Goal: Communication & Community: Answer question/provide support

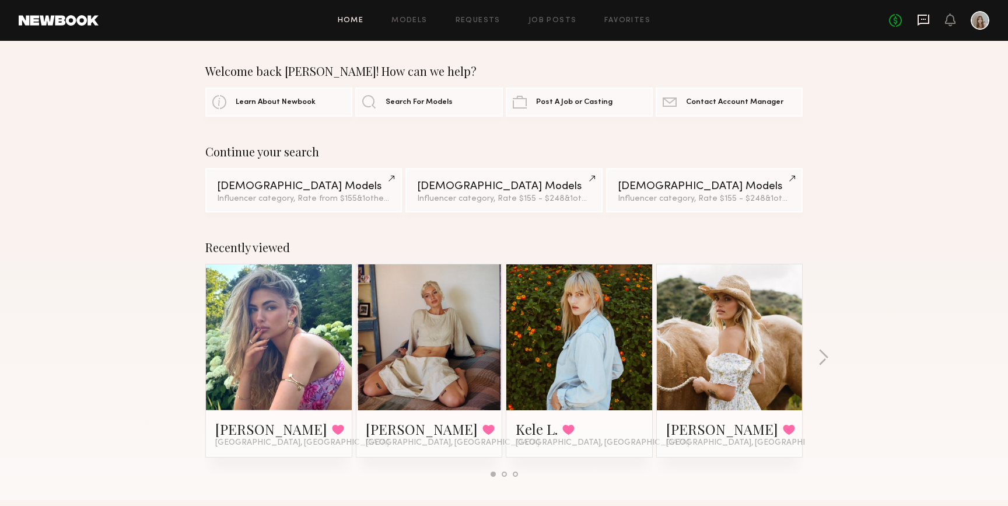
click at [918, 18] on icon at bounding box center [924, 20] width 12 height 11
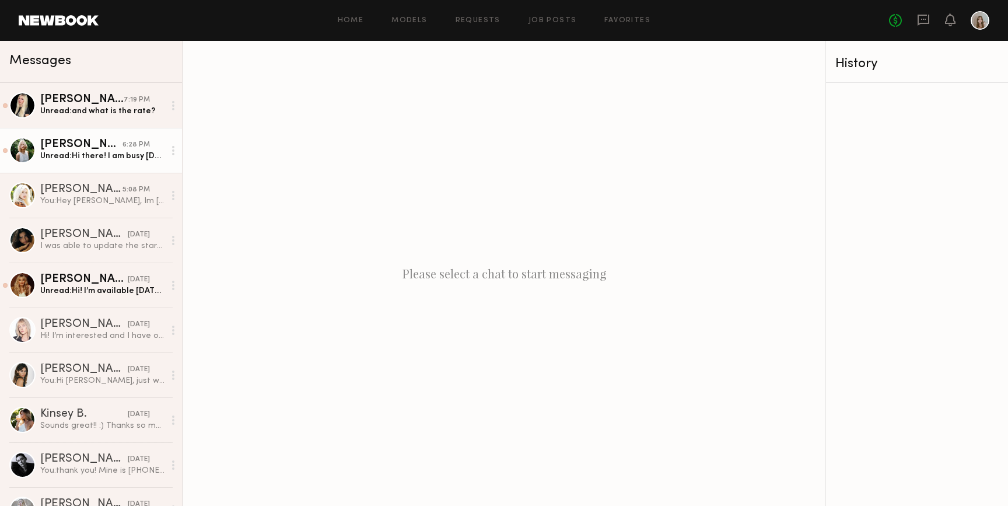
click at [145, 159] on div "Unread: Hi there! I am busy [DATE], I’ll be around [DATE] however!" at bounding box center [102, 155] width 124 height 11
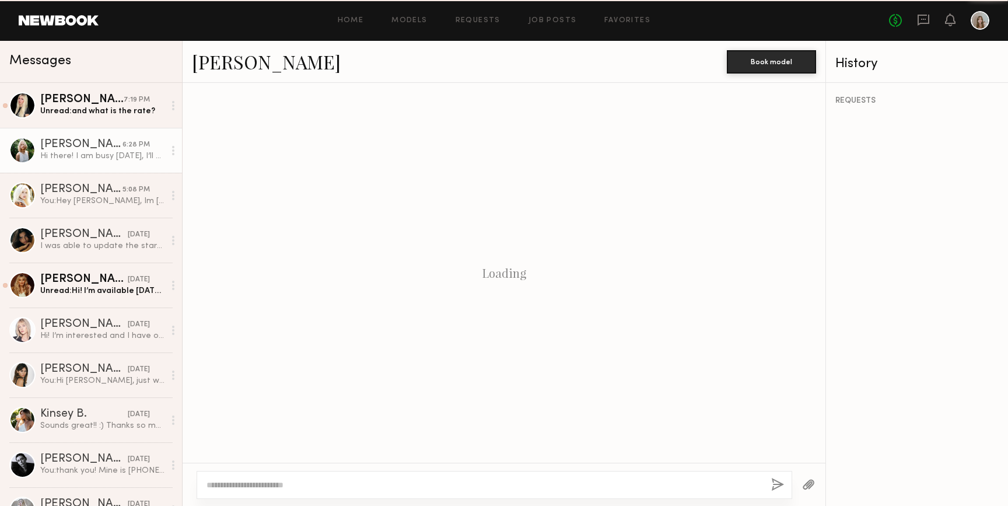
scroll to position [184, 0]
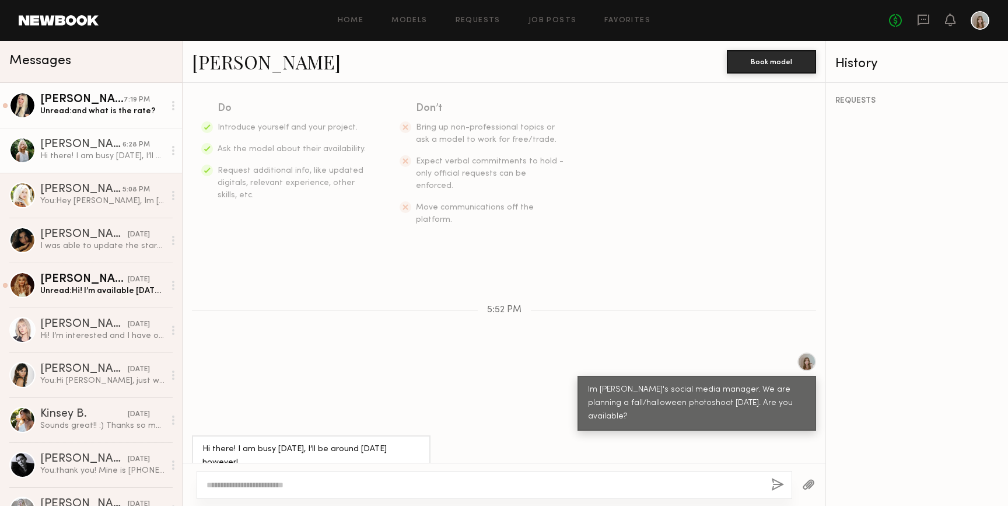
click at [157, 112] on div "Unread: and what is the rate?" at bounding box center [102, 111] width 124 height 11
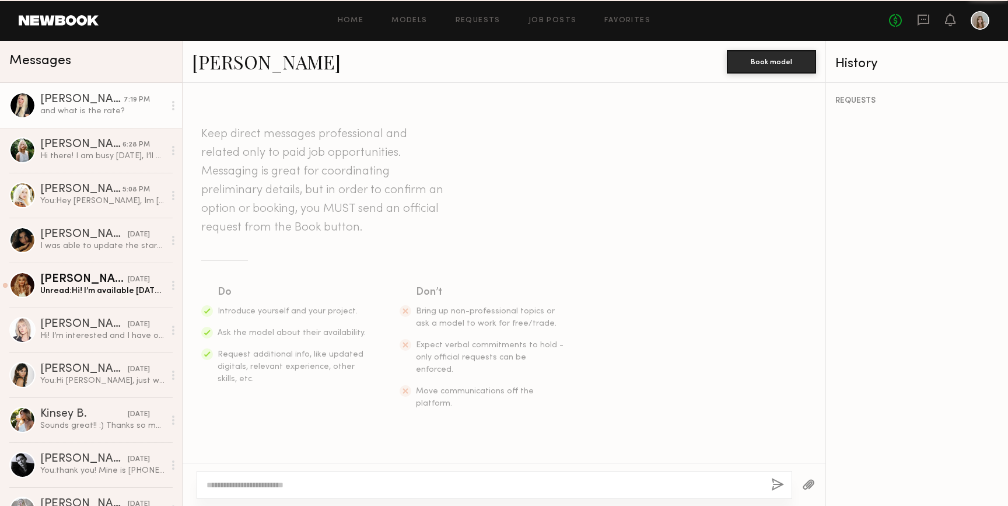
scroll to position [226, 0]
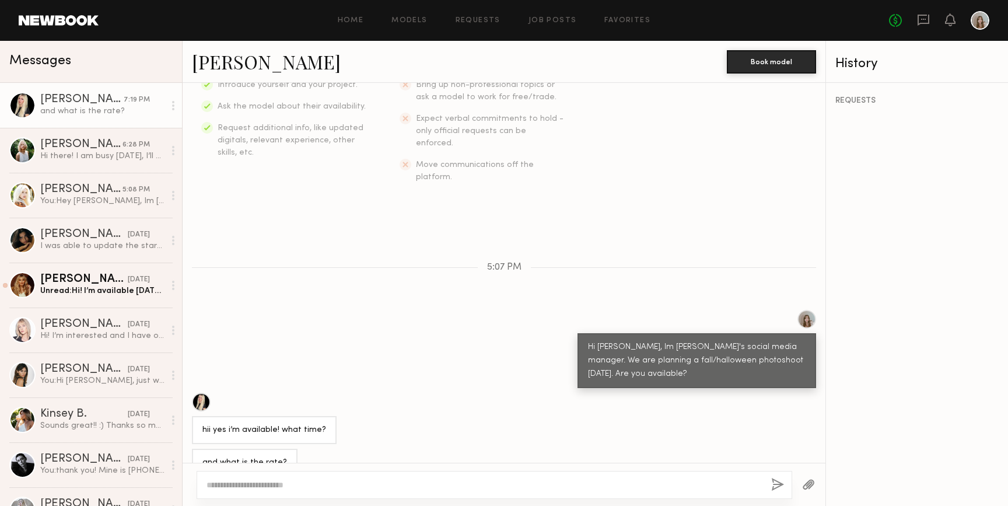
click at [233, 62] on link "[PERSON_NAME]" at bounding box center [266, 61] width 149 height 25
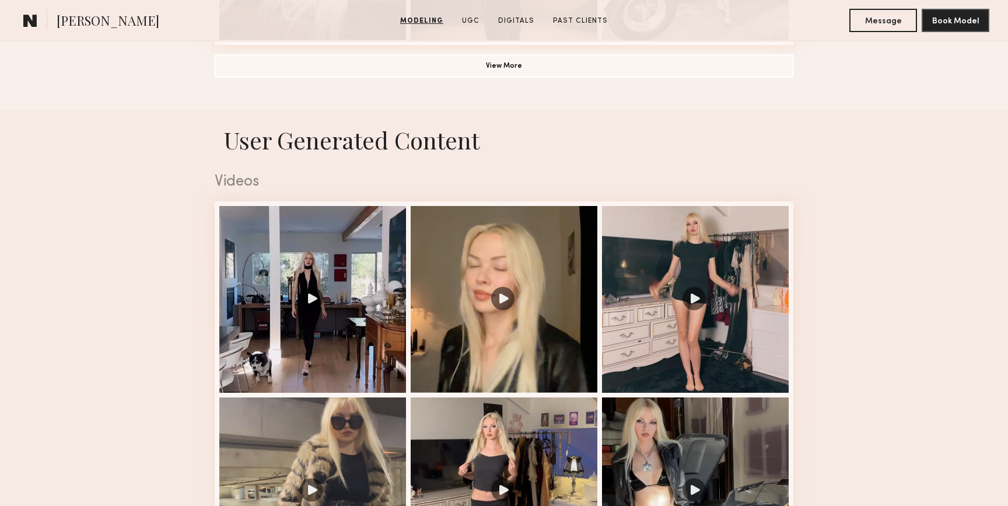
scroll to position [1081, 0]
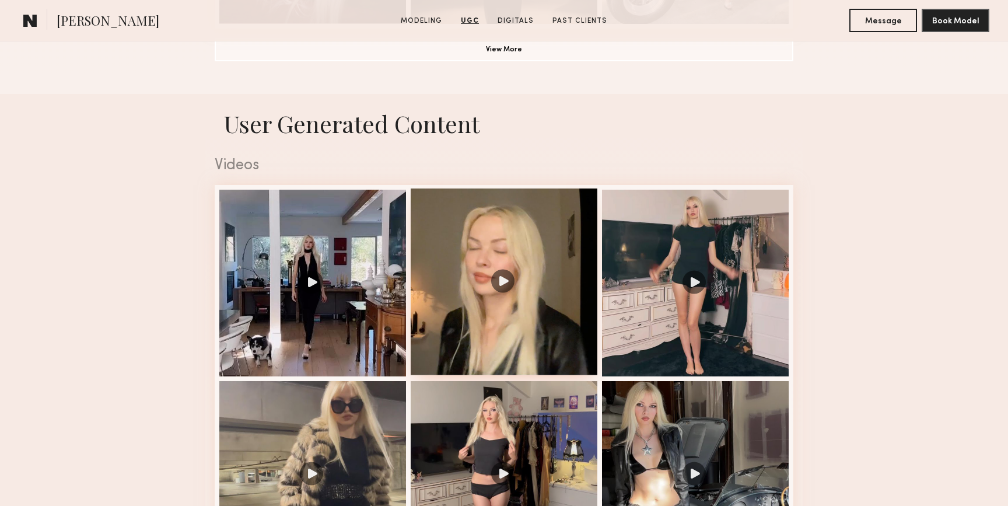
click at [551, 247] on div at bounding box center [504, 281] width 187 height 187
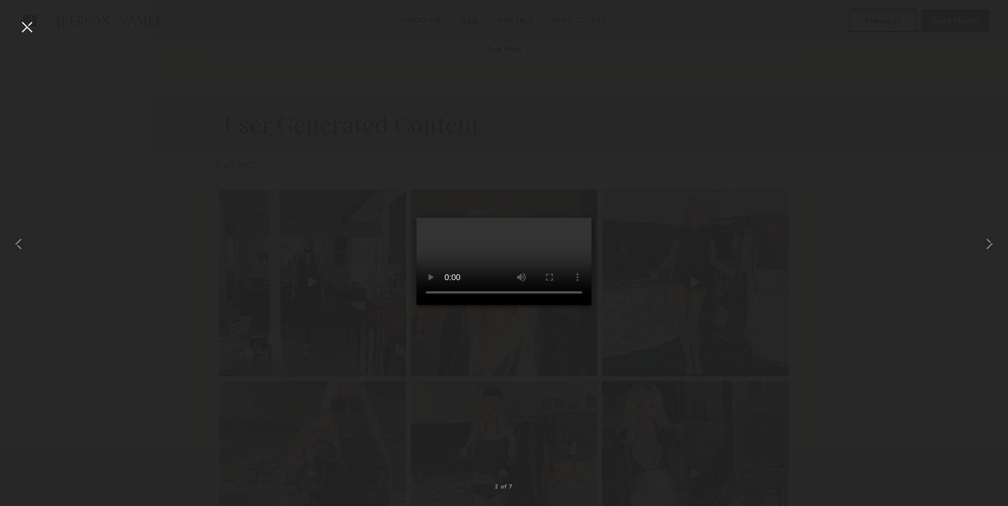
click at [22, 28] on div at bounding box center [26, 26] width 19 height 19
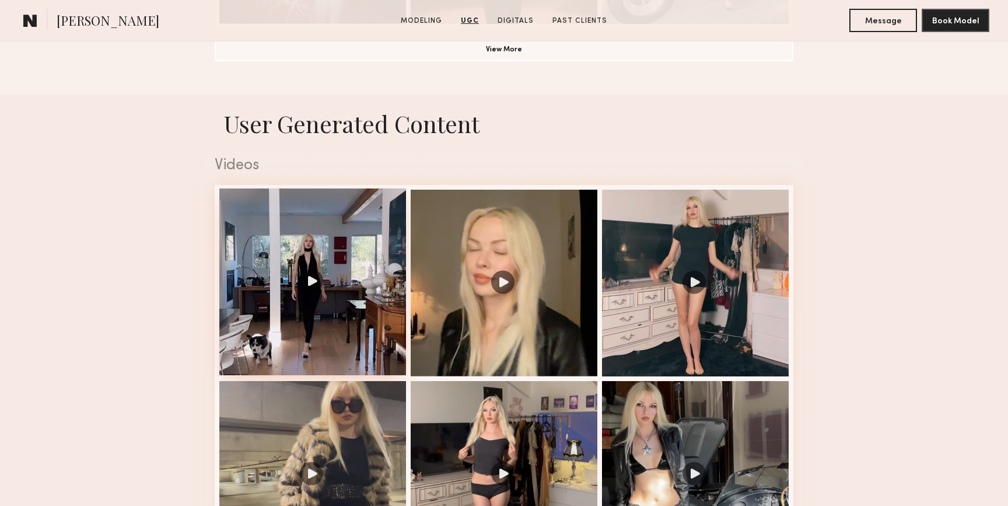
click at [303, 210] on div at bounding box center [312, 281] width 187 height 187
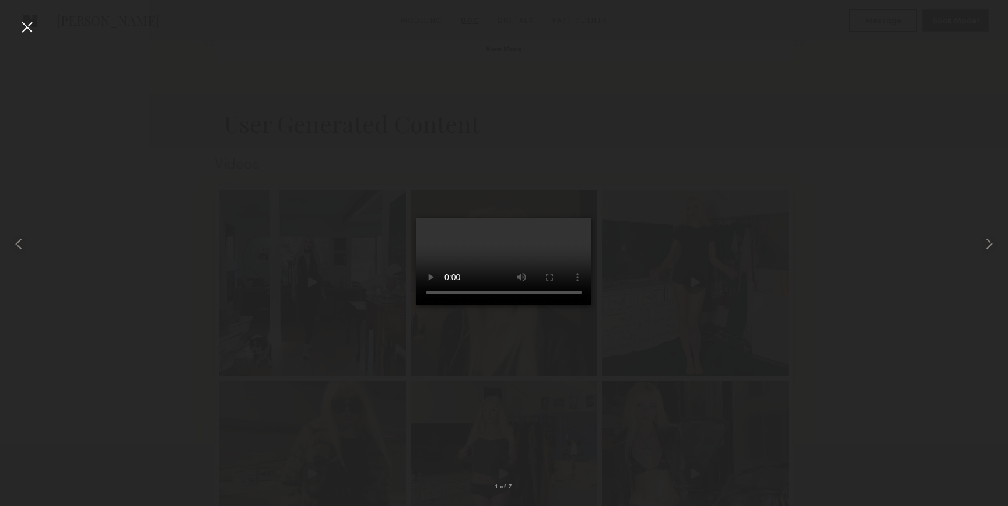
click at [22, 29] on div at bounding box center [26, 26] width 19 height 19
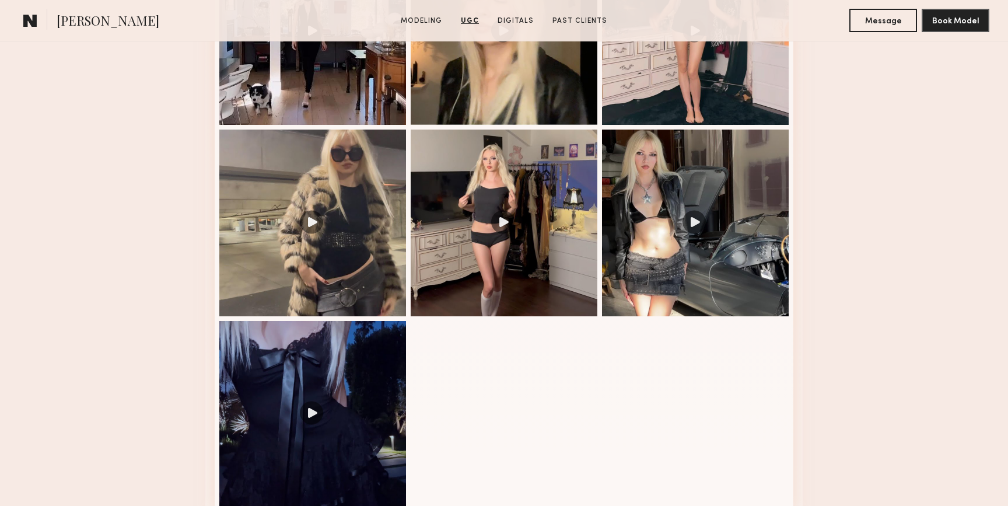
scroll to position [1333, 0]
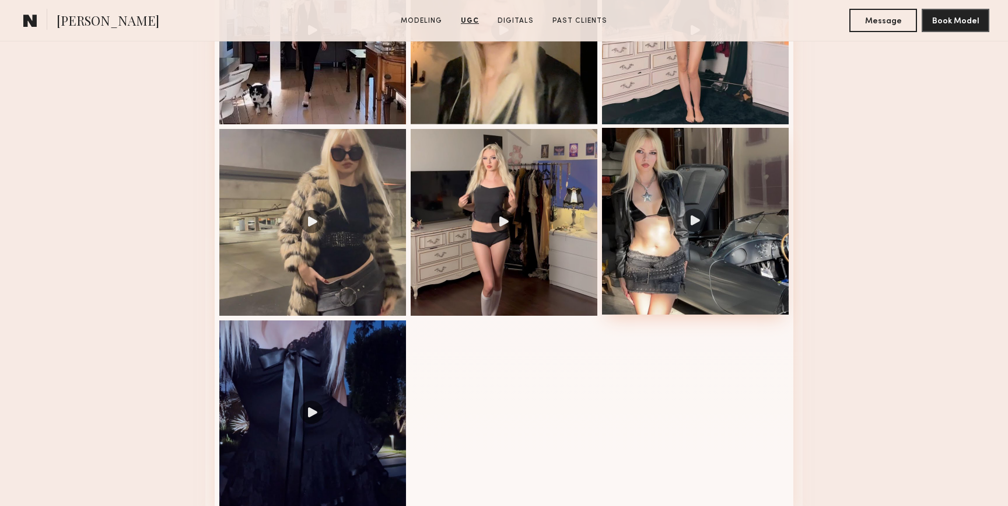
click at [691, 219] on div at bounding box center [695, 221] width 187 height 187
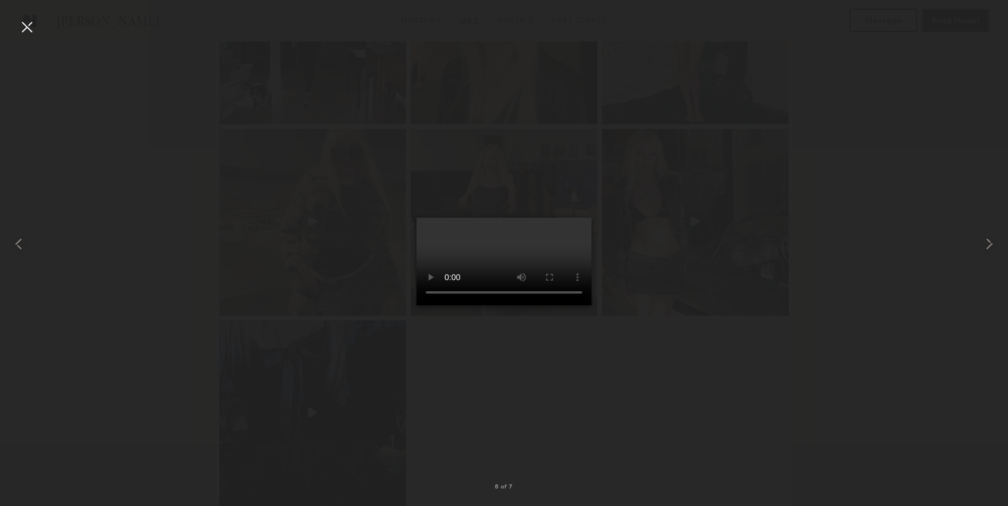
click at [31, 31] on div at bounding box center [26, 26] width 19 height 19
